Goal: Transaction & Acquisition: Subscribe to service/newsletter

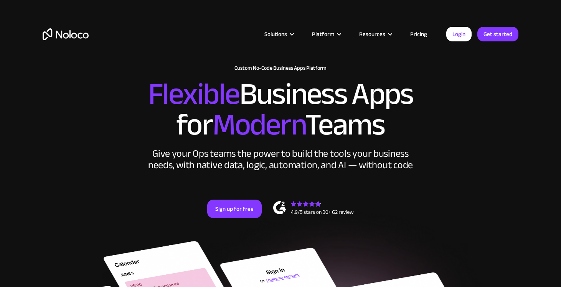
click at [236, 163] on div "Give your Ops teams the power to build the tools your business needs, with nati…" at bounding box center [280, 159] width 268 height 23
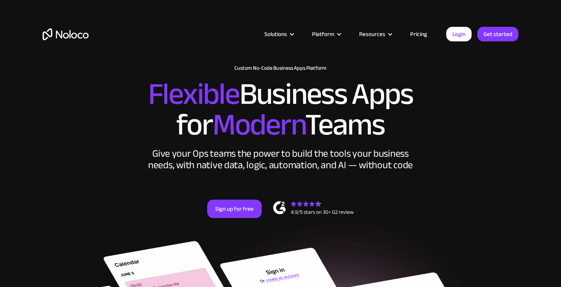
click at [236, 163] on div "Give your Ops teams the power to build the tools your business needs, with nati…" at bounding box center [280, 159] width 268 height 23
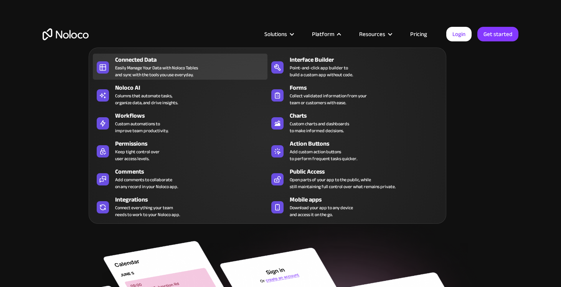
click at [132, 63] on div "Connected Data" at bounding box center [193, 59] width 156 height 9
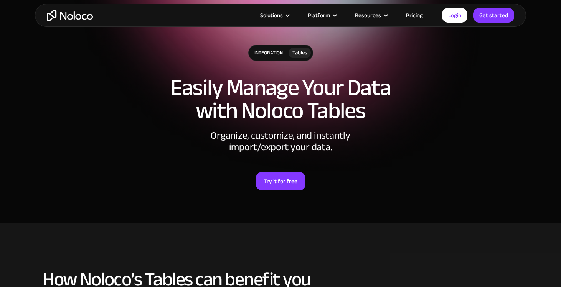
scroll to position [39, 0]
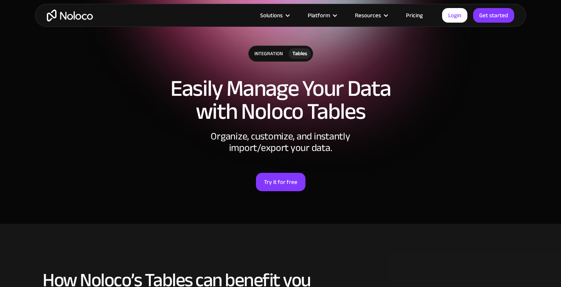
click at [411, 15] on link "Pricing" at bounding box center [414, 15] width 36 height 10
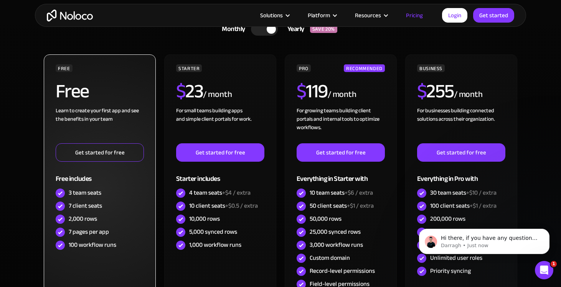
click at [130, 156] on link "Get started for free" at bounding box center [100, 152] width 88 height 18
